Goal: Task Accomplishment & Management: Use online tool/utility

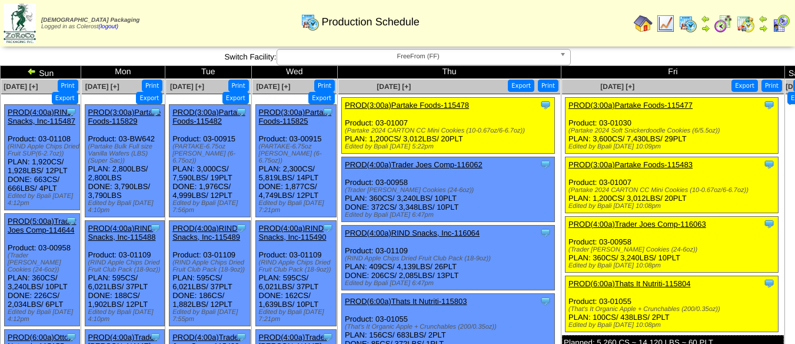
click at [428, 62] on span "FreeFrom (FF)" at bounding box center [418, 56] width 273 height 14
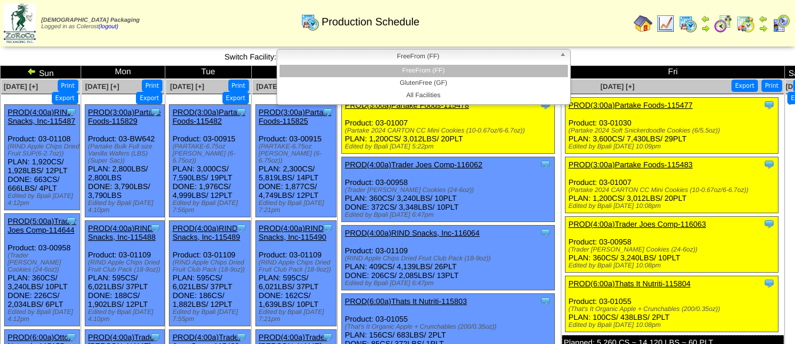
click at [430, 78] on li "GlutenFree (GF)" at bounding box center [423, 83] width 288 height 12
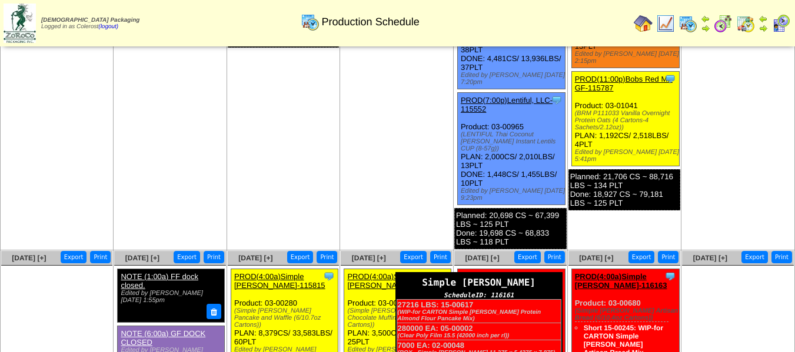
scroll to position [588, 0]
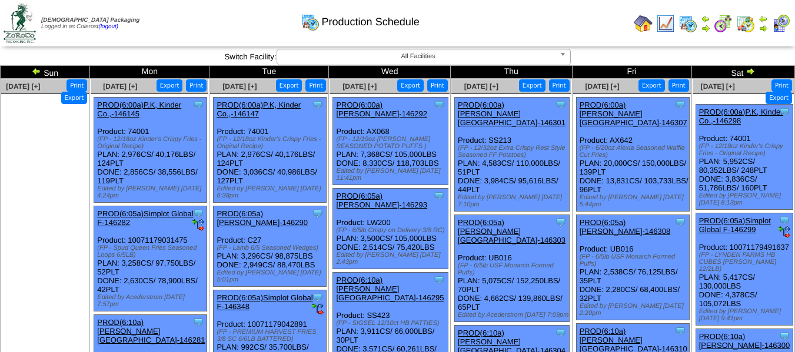
click at [719, 108] on link "PROD(6:00a)P.K, Kinder Co.,-146298" at bounding box center [741, 117] width 84 height 18
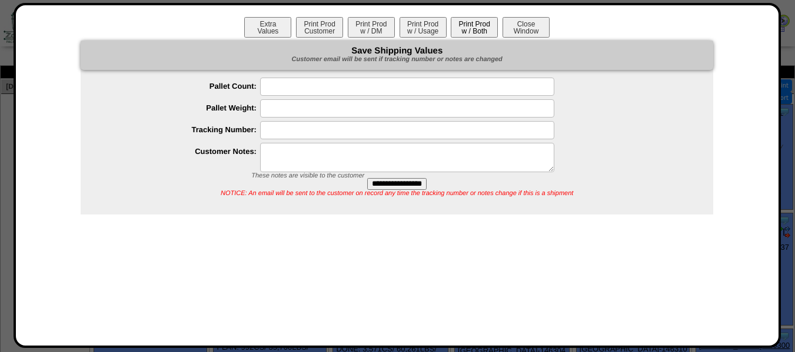
click at [475, 29] on button "Print Prod w / Both" at bounding box center [474, 27] width 47 height 21
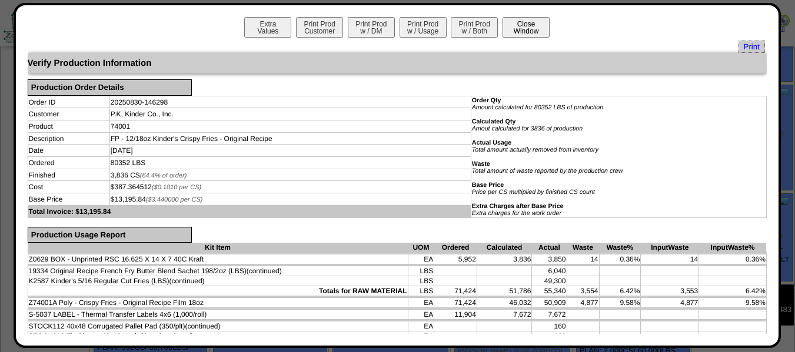
click at [504, 28] on button "Close Window" at bounding box center [525, 27] width 47 height 21
